Goal: Transaction & Acquisition: Download file/media

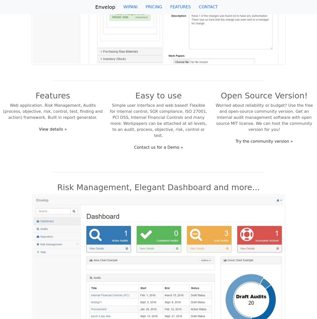
scroll to position [226, 0]
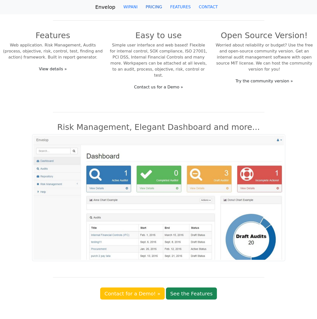
click at [156, 6] on link "PRICING" at bounding box center [154, 7] width 25 height 10
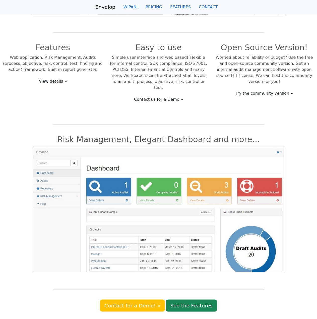
scroll to position [176, 0]
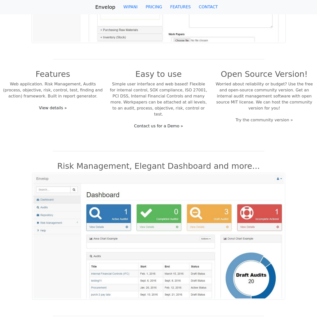
click at [263, 115] on link "Try the community version »" at bounding box center [264, 120] width 64 height 10
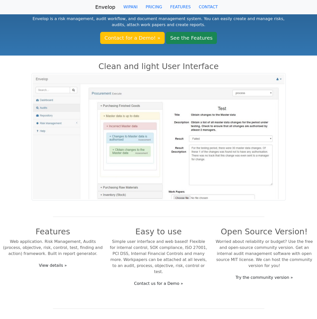
scroll to position [0, 0]
